Goal: Use online tool/utility: Utilize a website feature to perform a specific function

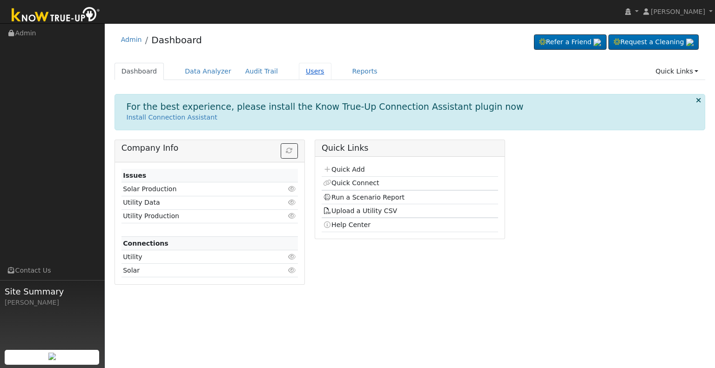
click at [299, 69] on link "Users" at bounding box center [315, 71] width 33 height 17
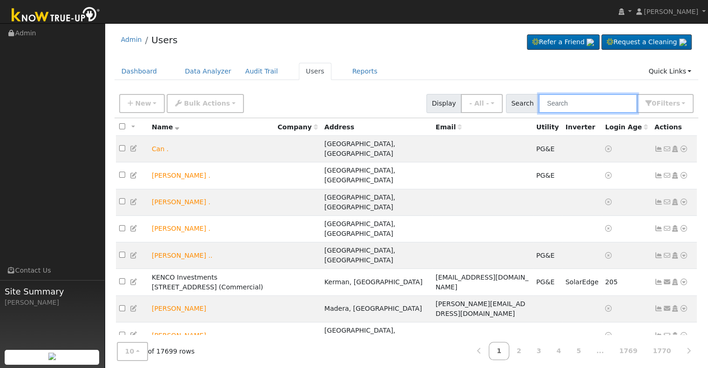
click at [573, 104] on input "text" at bounding box center [588, 103] width 99 height 19
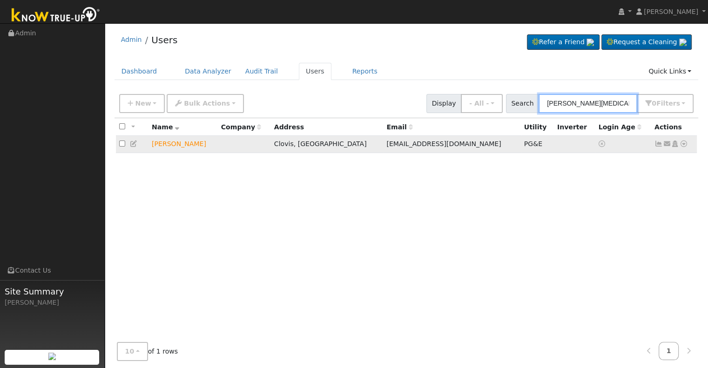
type input "karina bal"
click at [685, 143] on icon at bounding box center [684, 144] width 8 height 7
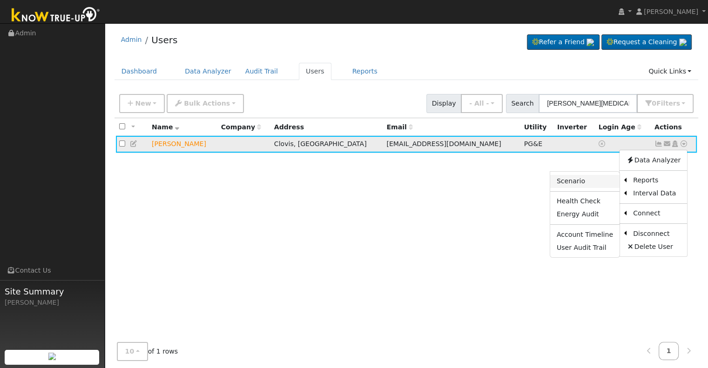
click at [588, 181] on link "Scenario" at bounding box center [584, 181] width 69 height 13
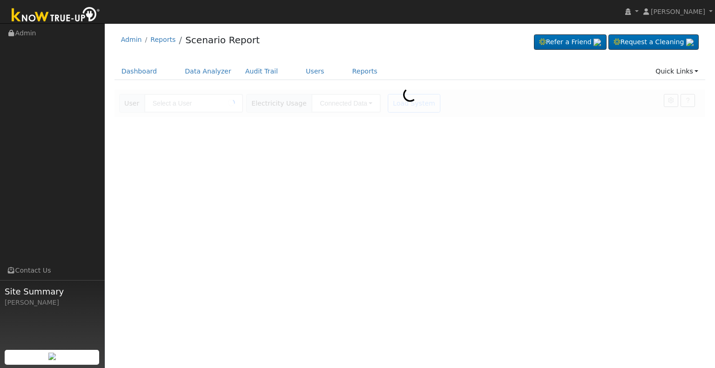
type input "[PERSON_NAME]"
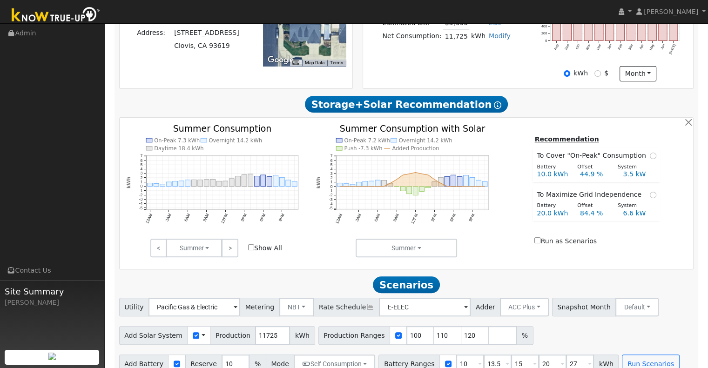
scroll to position [270, 0]
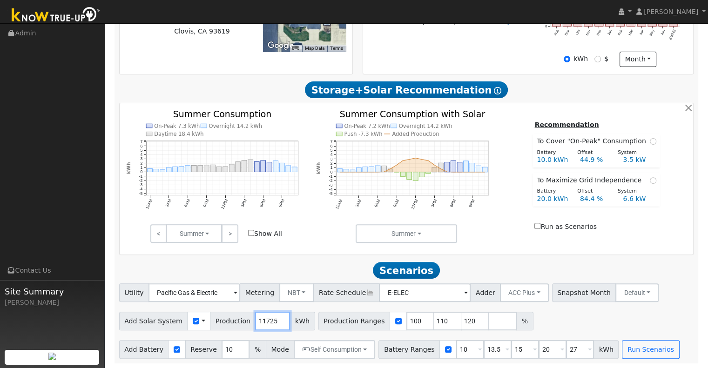
drag, startPoint x: 267, startPoint y: 320, endPoint x: 234, endPoint y: 331, distance: 34.8
click at [234, 331] on div "Add Solar System Use CSV Data Production 11725 kWh" at bounding box center [217, 321] width 196 height 19
type input "20115"
click at [434, 320] on input "110" at bounding box center [448, 321] width 28 height 19
type input "120"
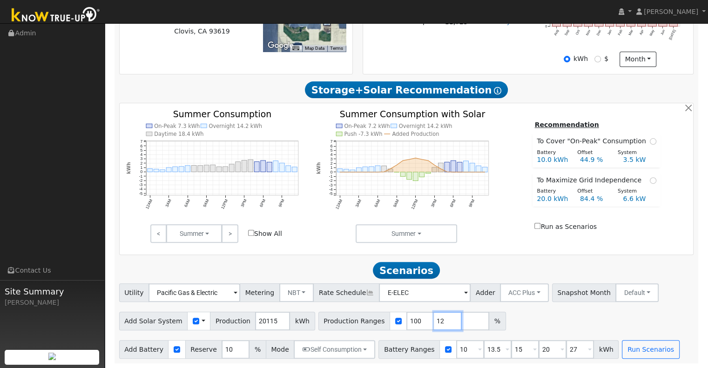
type input "1"
click at [456, 350] on input "1" at bounding box center [470, 349] width 28 height 19
type input "13.5"
type input "15"
type input "20"
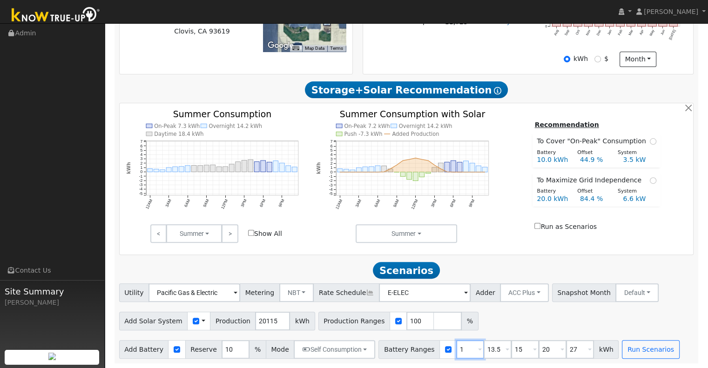
type input "27"
type input "15"
type input "20"
type input "27"
type input "20"
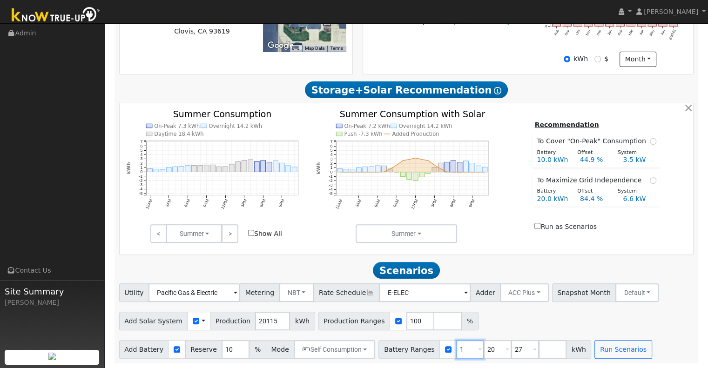
type input "27"
type input "24"
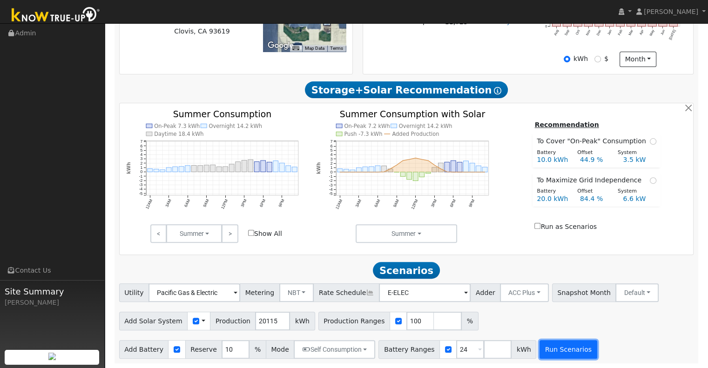
click at [541, 353] on button "Run Scenarios" at bounding box center [568, 349] width 57 height 19
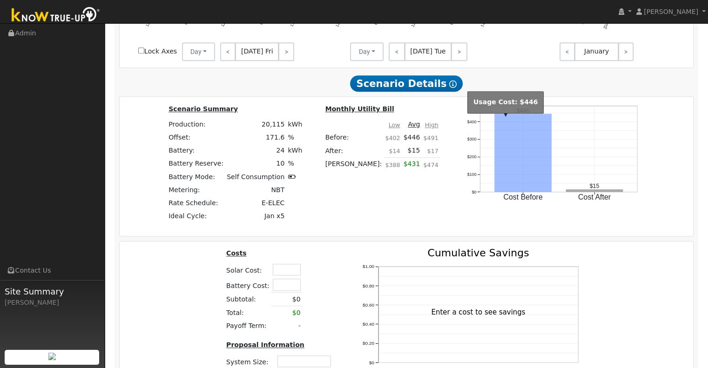
scroll to position [767, 0]
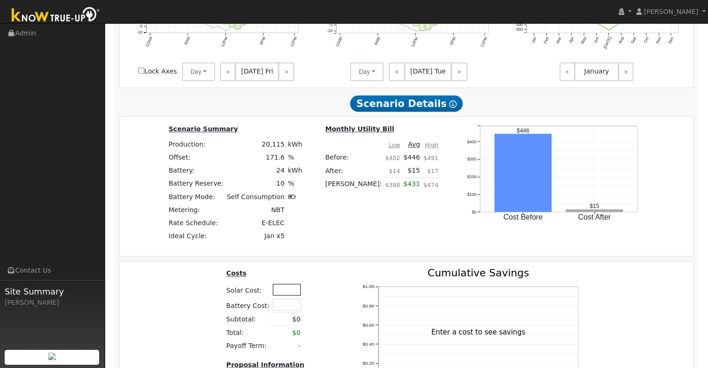
click at [284, 295] on input "text" at bounding box center [287, 290] width 28 height 12
type input "$37,500"
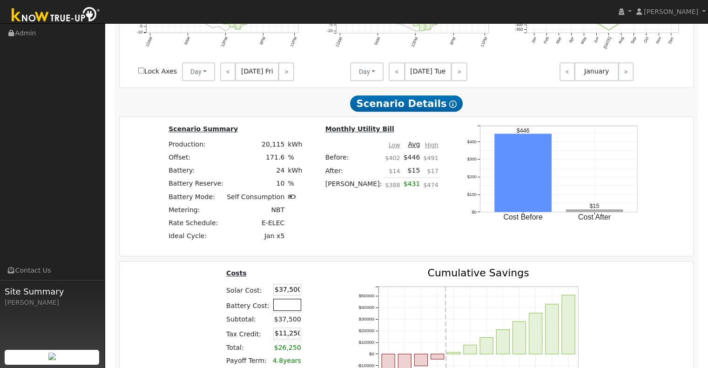
click at [282, 307] on input "text" at bounding box center [287, 305] width 28 height 12
type input "$18,000"
type input "$16,650"
click at [319, 303] on table "Costs Solar Cost: $37,500 Battery Cost: $18,000 Subtotal: $37,500 Tax Credit: $…" at bounding box center [280, 318] width 111 height 100
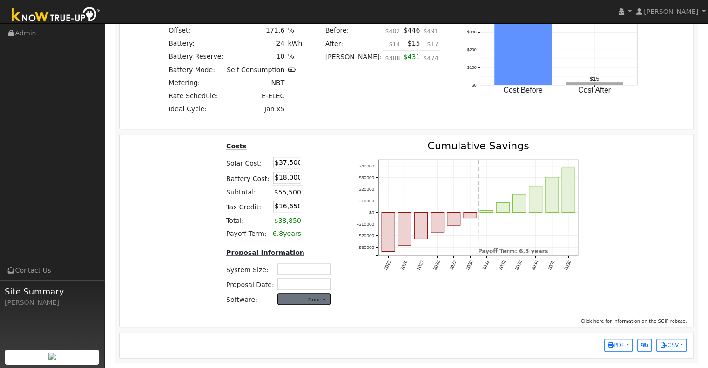
scroll to position [896, 0]
click at [301, 269] on input "text" at bounding box center [305, 270] width 54 height 12
type input "12.47"
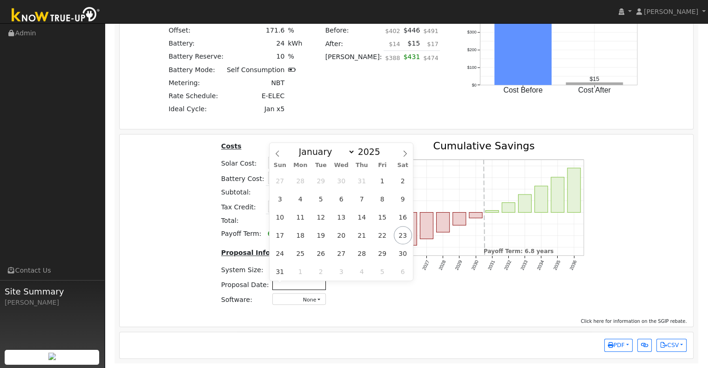
click at [312, 287] on input "text" at bounding box center [299, 284] width 54 height 12
click at [408, 233] on span "23" at bounding box center [403, 235] width 18 height 18
type input "[DATE]"
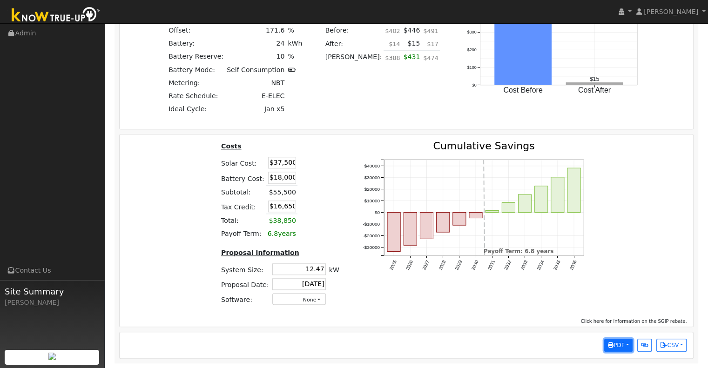
click at [626, 346] on button "PDF" at bounding box center [618, 345] width 28 height 13
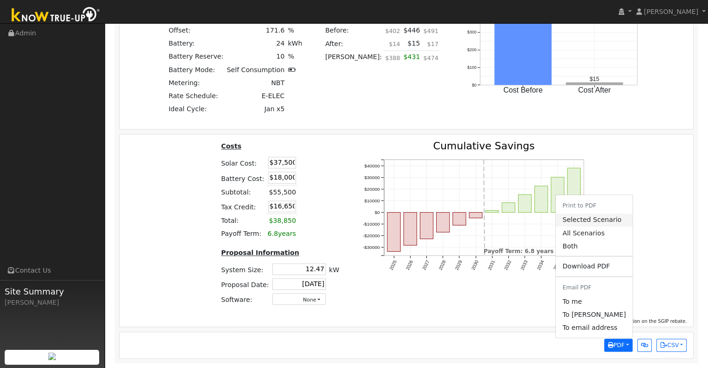
click at [601, 223] on link "Selected Scenario" at bounding box center [594, 220] width 76 height 13
